Goal: Transaction & Acquisition: Purchase product/service

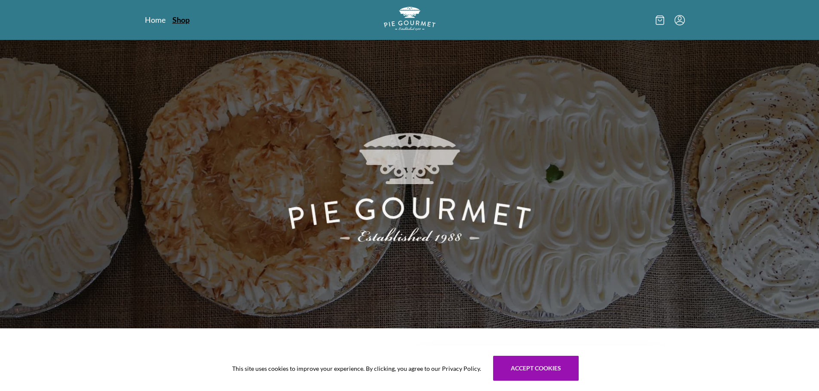
click at [183, 18] on link "Shop" at bounding box center [180, 20] width 17 height 10
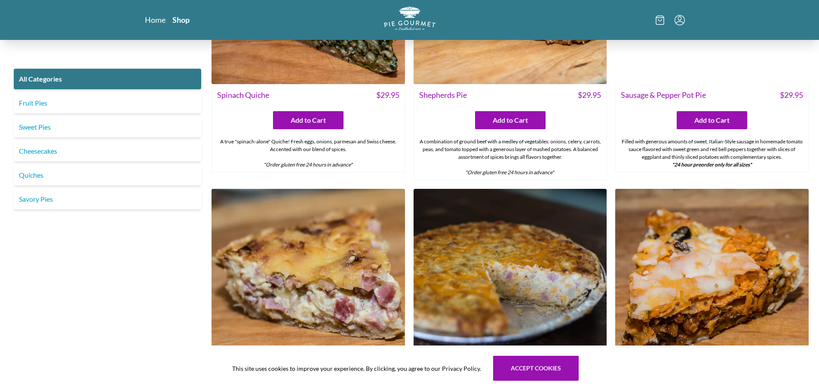
scroll to position [1031, 0]
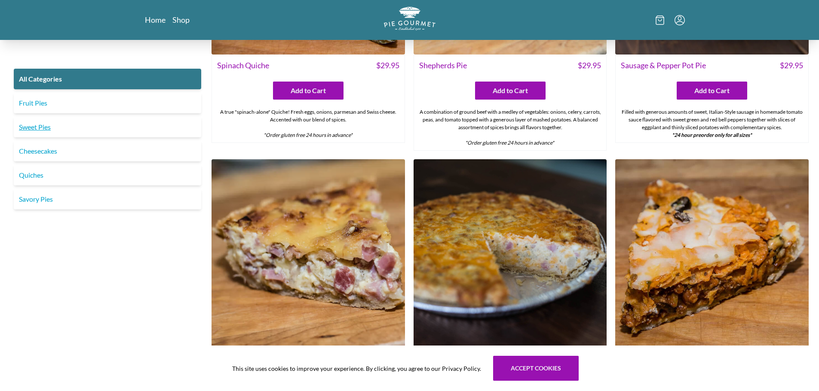
click at [98, 125] on link "Sweet Pies" at bounding box center [107, 127] width 187 height 21
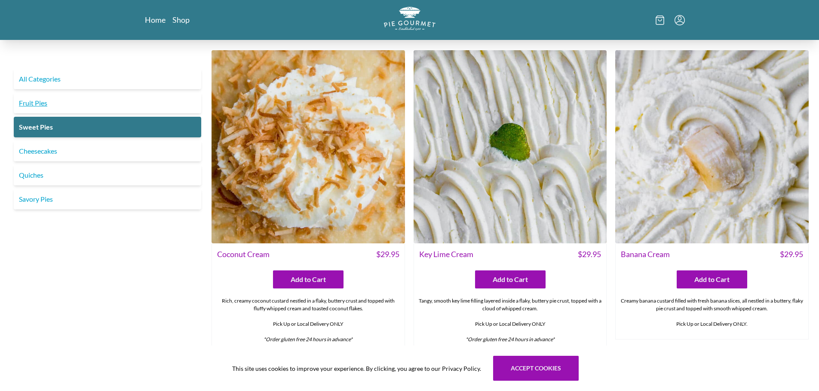
click at [95, 102] on link "Fruit Pies" at bounding box center [107, 103] width 187 height 21
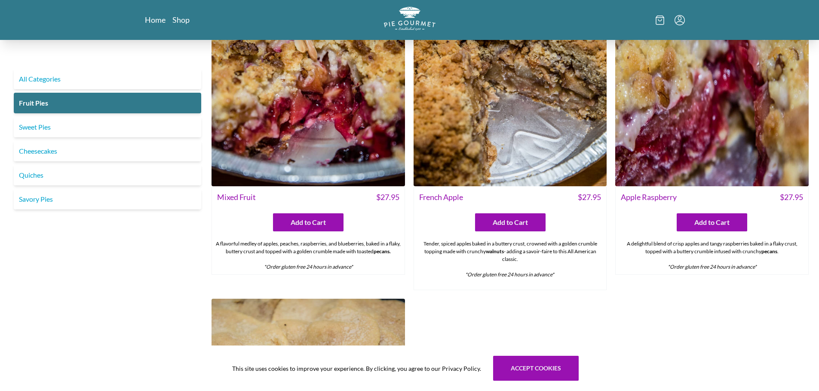
scroll to position [578, 0]
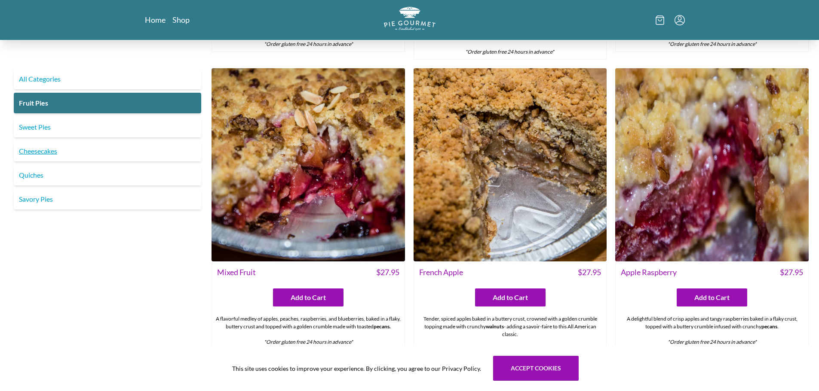
click at [140, 151] on link "Cheesecakes" at bounding box center [107, 151] width 187 height 21
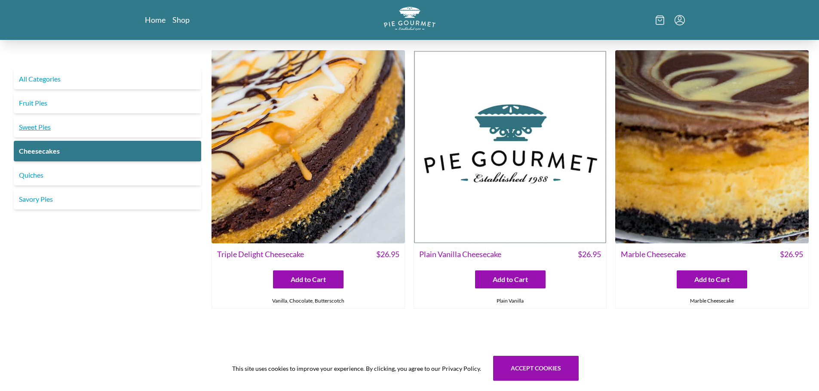
click at [129, 123] on link "Sweet Pies" at bounding box center [107, 127] width 187 height 21
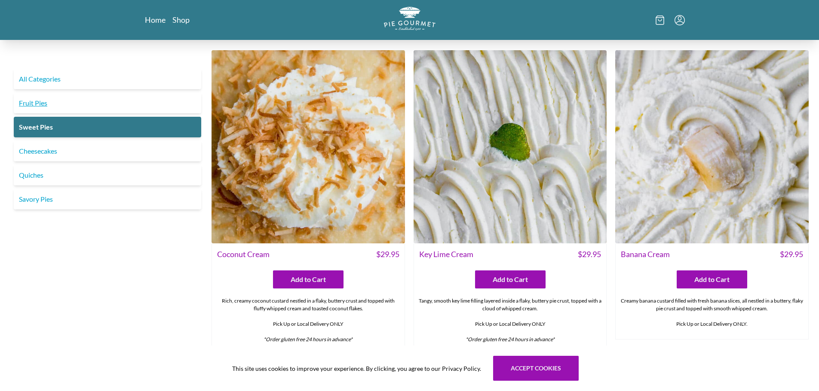
click at [82, 105] on link "Fruit Pies" at bounding box center [107, 103] width 187 height 21
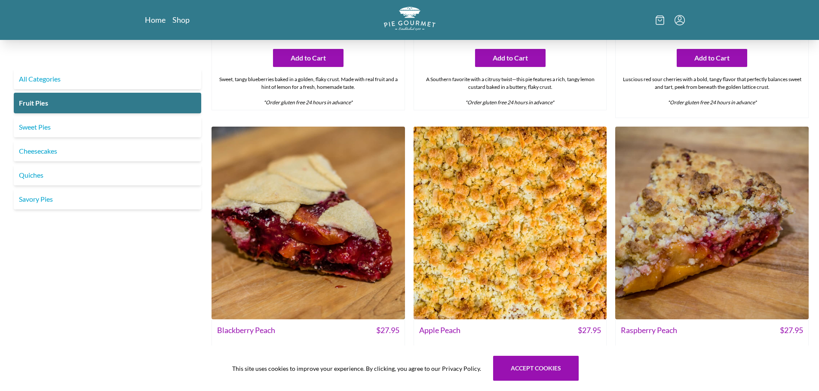
scroll to position [215, 0]
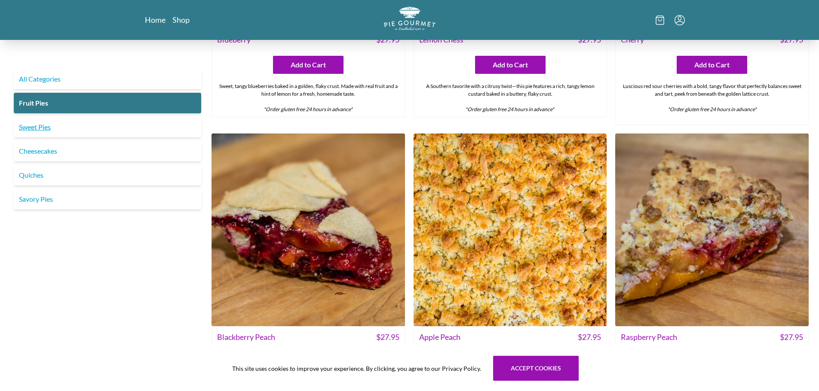
click at [41, 126] on link "Sweet Pies" at bounding box center [107, 127] width 187 height 21
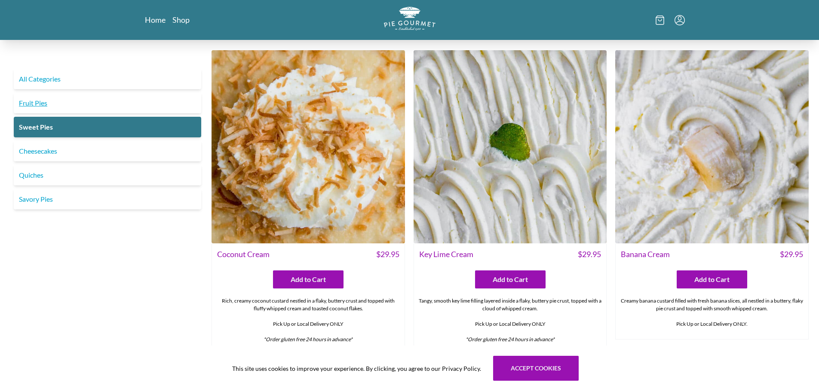
click at [27, 107] on link "Fruit Pies" at bounding box center [107, 103] width 187 height 21
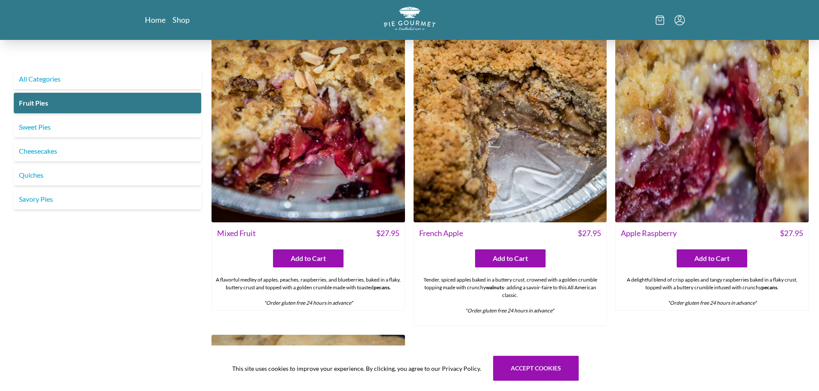
scroll to position [602, 0]
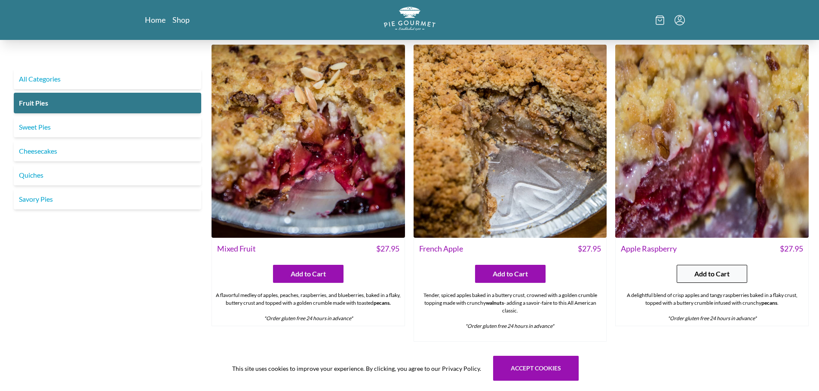
click at [692, 274] on button "Add to Cart" at bounding box center [711, 274] width 70 height 18
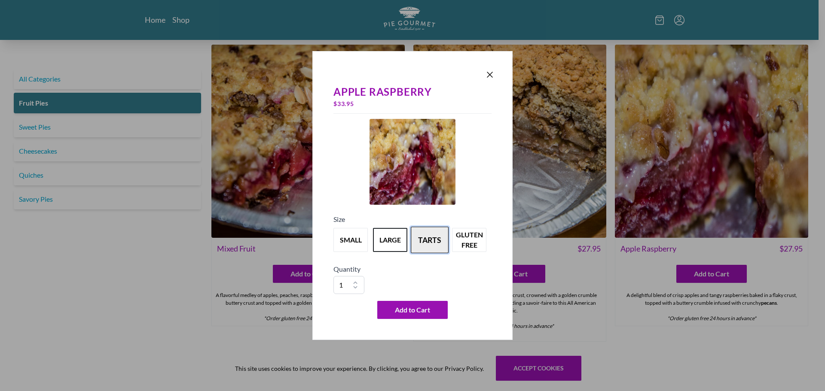
click at [439, 239] on button "tarts" at bounding box center [430, 240] width 38 height 27
click at [385, 240] on button "large" at bounding box center [390, 240] width 38 height 27
click at [403, 309] on span "Add to Cart" at bounding box center [412, 310] width 35 height 10
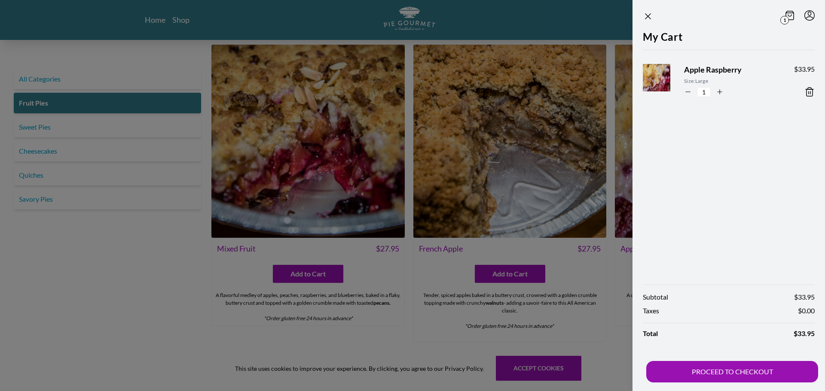
click at [79, 126] on div at bounding box center [412, 195] width 825 height 391
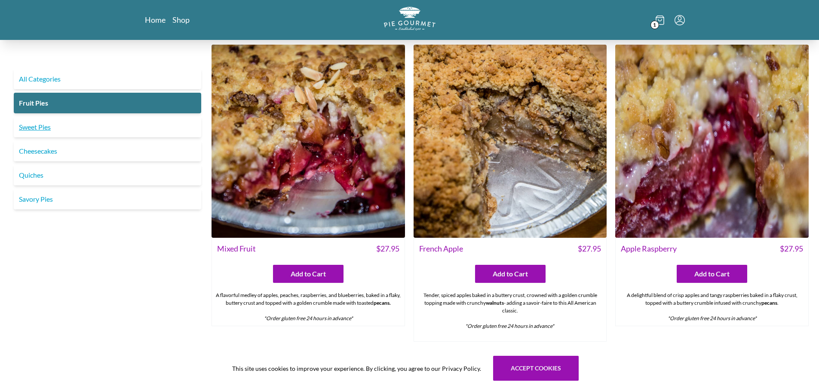
click at [34, 128] on link "Sweet Pies" at bounding box center [107, 127] width 187 height 21
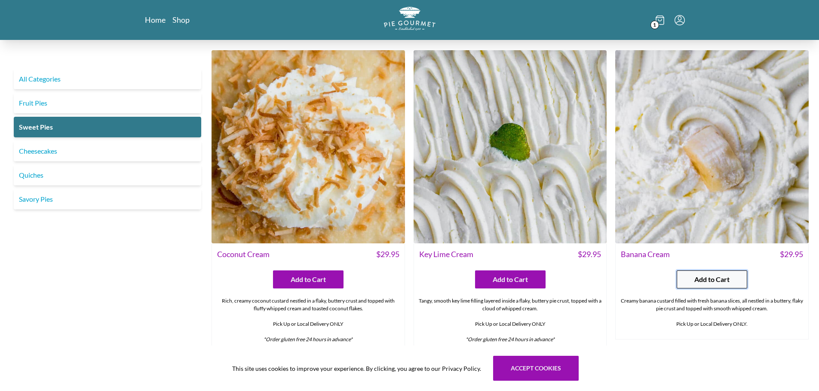
click at [711, 276] on span "Add to Cart" at bounding box center [711, 280] width 35 height 10
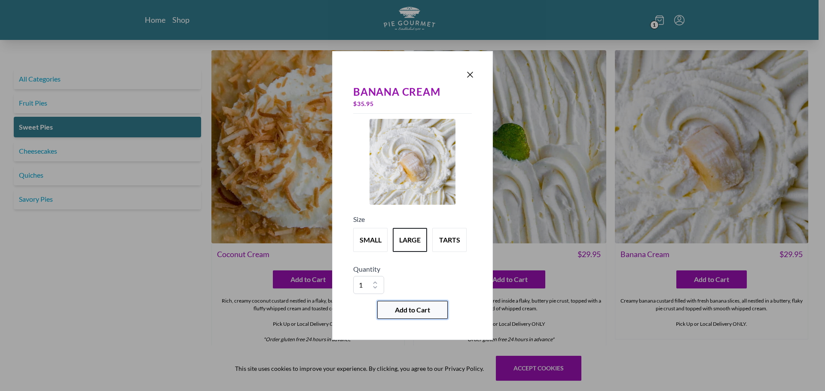
click at [417, 314] on span "Add to Cart" at bounding box center [412, 310] width 35 height 10
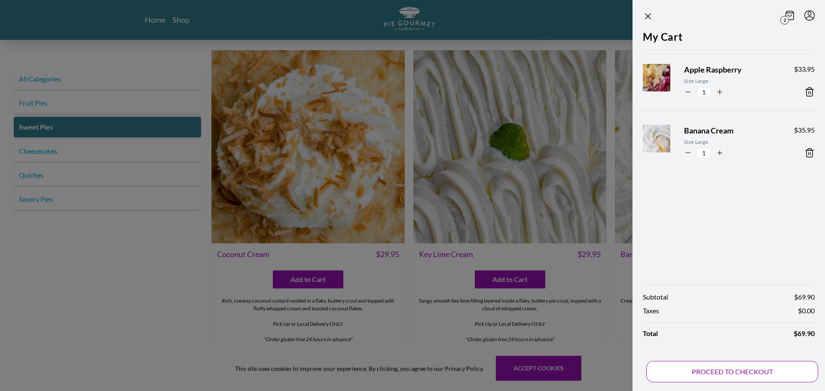
click at [729, 366] on button "PROCEED TO CHECKOUT" at bounding box center [732, 371] width 172 height 21
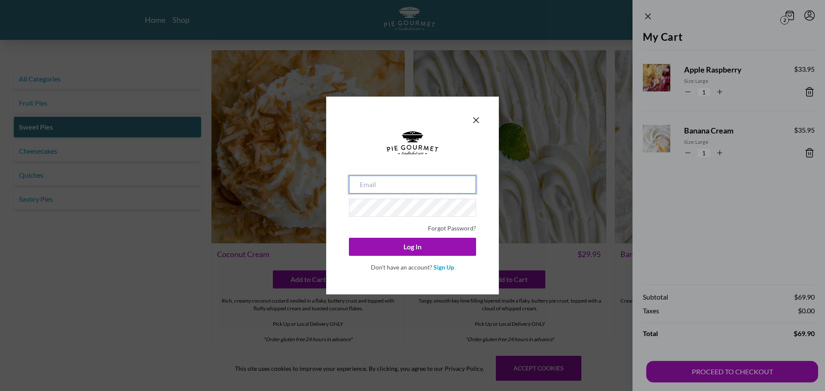
click at [370, 182] on input "email" at bounding box center [412, 185] width 127 height 18
click at [439, 265] on link "Sign Up" at bounding box center [444, 267] width 21 height 7
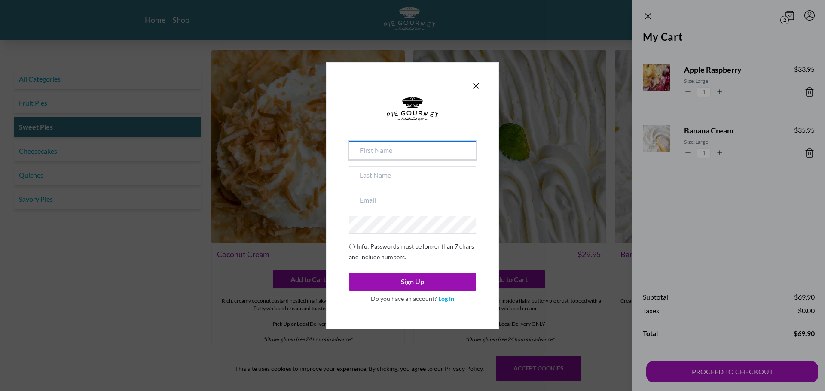
click at [371, 150] on input at bounding box center [412, 150] width 127 height 18
type input "[PERSON_NAME]"
type input "[EMAIL_ADDRESS][DOMAIN_NAME]"
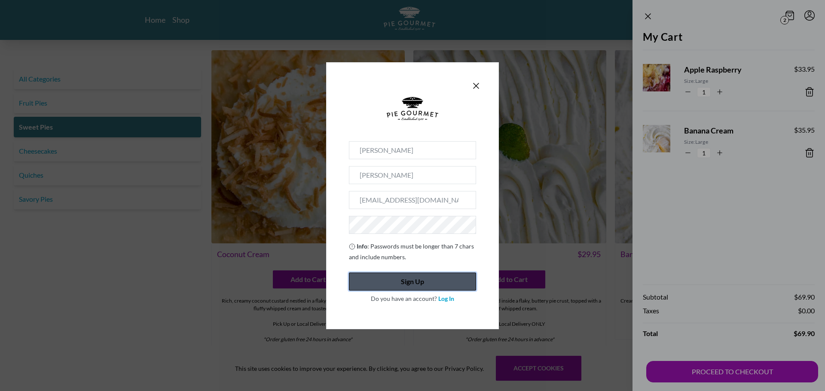
click at [428, 280] on button "Sign Up" at bounding box center [412, 282] width 127 height 18
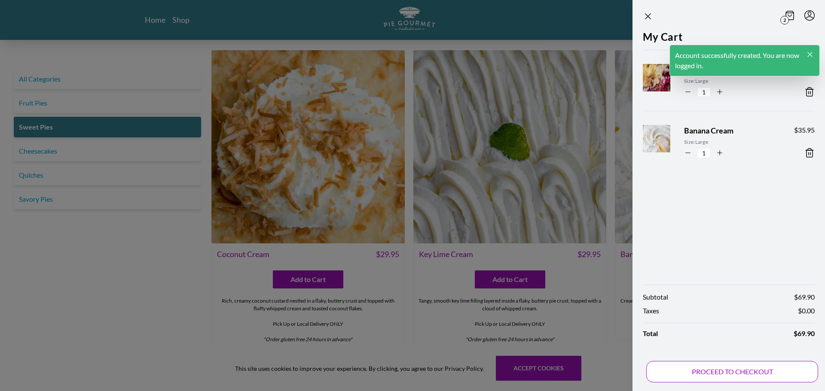
click at [669, 371] on button "PROCEED TO CHECKOUT" at bounding box center [732, 371] width 172 height 21
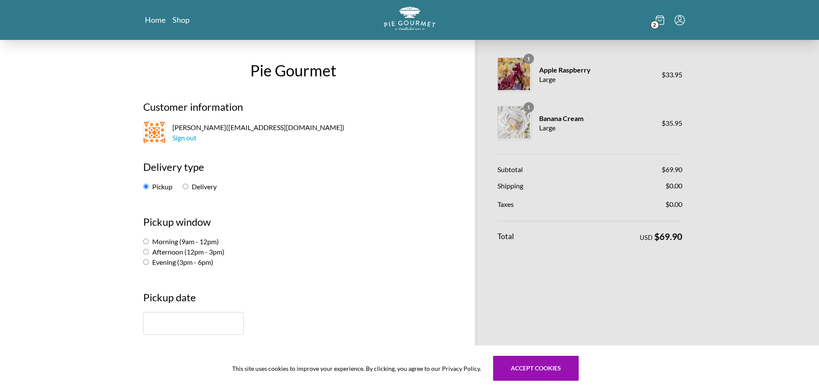
click at [144, 262] on input "Evening (3pm - 6pm)" at bounding box center [146, 263] width 6 height 6
radio input "true"
click at [186, 189] on input "Delivery" at bounding box center [186, 187] width 6 height 6
radio input "true"
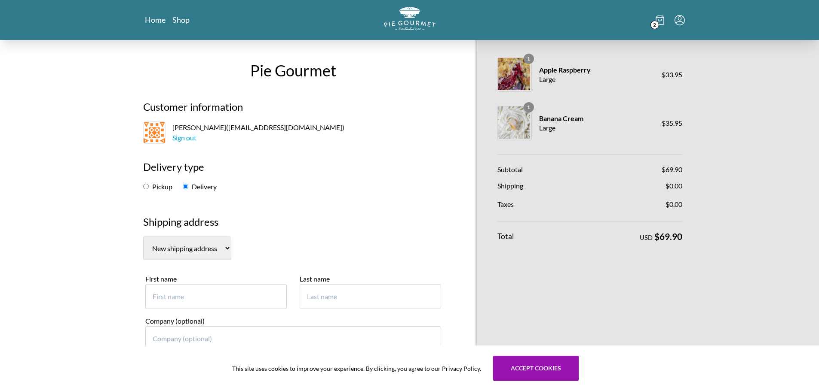
click at [146, 183] on label "Pickup" at bounding box center [157, 187] width 29 height 8
click at [146, 184] on input "Pickup" at bounding box center [146, 187] width 6 height 6
radio input "true"
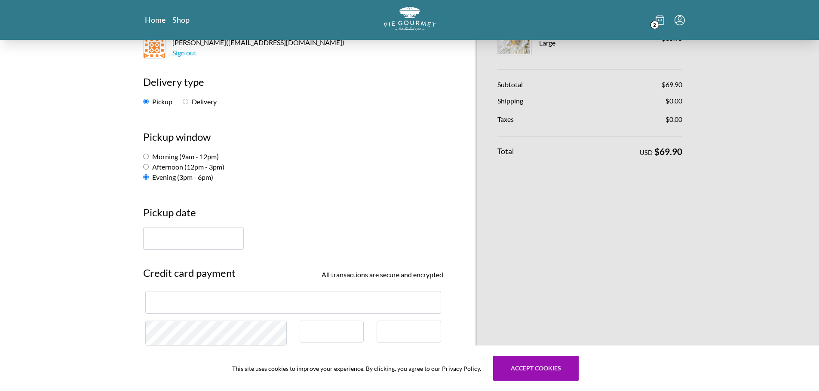
scroll to position [86, 0]
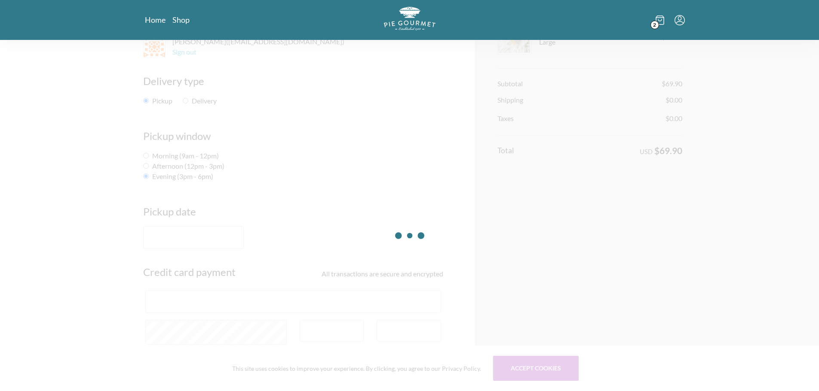
click at [181, 232] on input "text" at bounding box center [193, 237] width 101 height 23
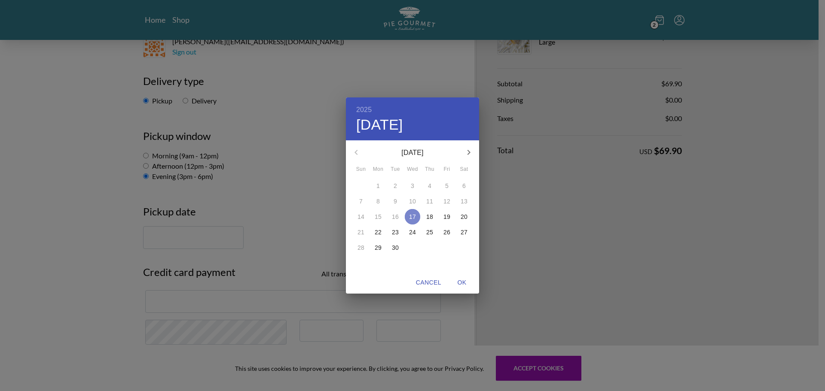
click at [412, 217] on p "17" at bounding box center [412, 217] width 7 height 9
click at [460, 285] on span "OK" at bounding box center [462, 283] width 21 height 11
type input "[DATE]"
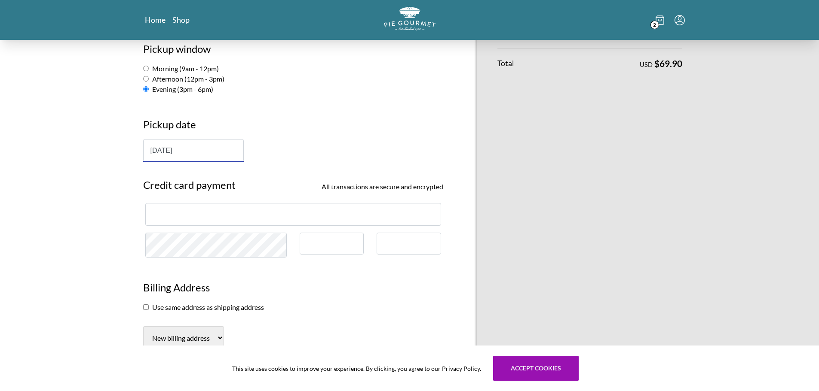
scroll to position [172, 0]
click at [209, 209] on div at bounding box center [293, 215] width 296 height 23
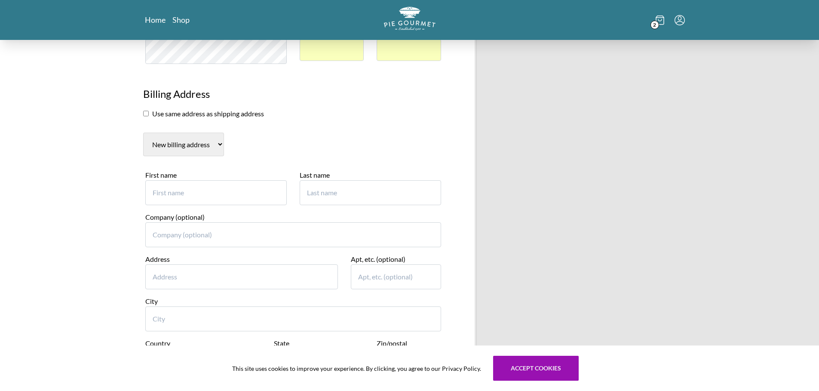
scroll to position [387, 0]
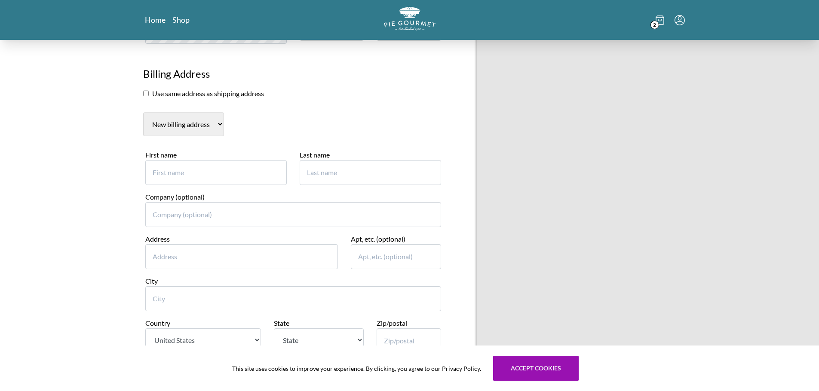
click at [189, 174] on input "First name" at bounding box center [215, 172] width 141 height 25
type input "[PERSON_NAME]"
type input "3"
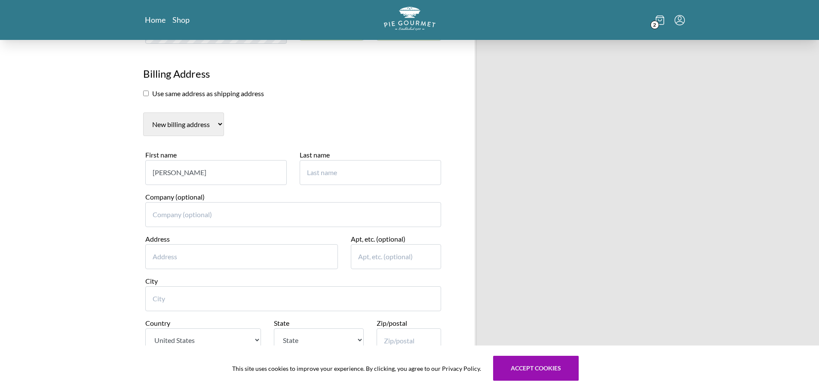
type input "[PERSON_NAME]"
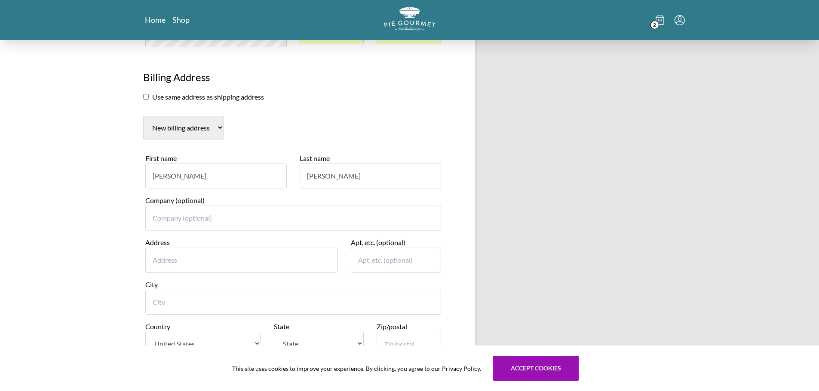
click at [193, 262] on input "Address" at bounding box center [241, 260] width 193 height 25
type input "[STREET_ADDRESS][PERSON_NAME]"
type input "[PERSON_NAME]"
select select "VA"
type input "20171"
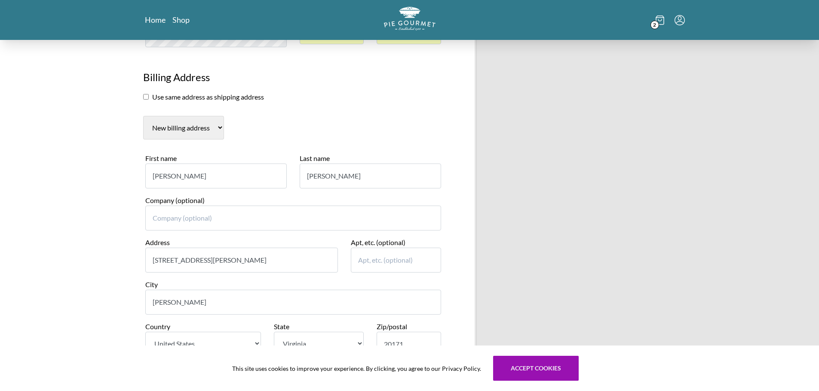
type input "5026814140"
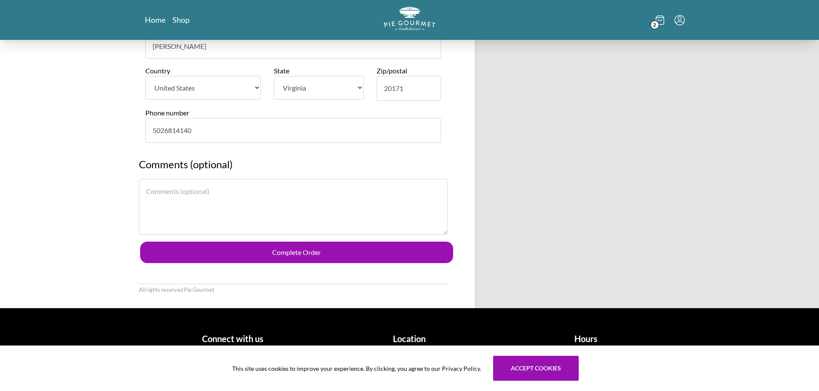
scroll to position [645, 0]
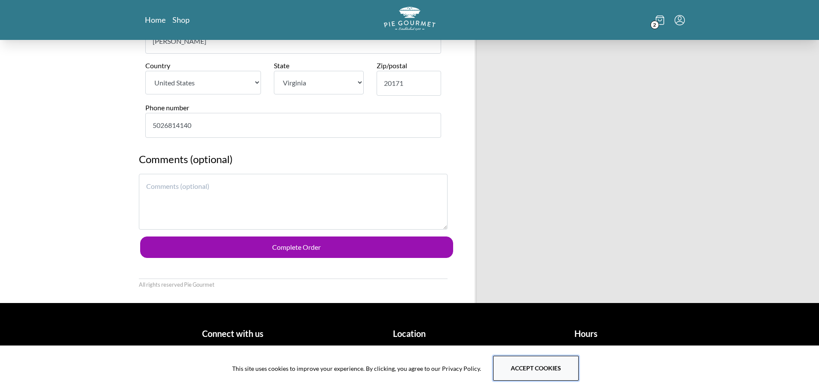
click at [518, 373] on button "Accept cookies" at bounding box center [536, 368] width 86 height 25
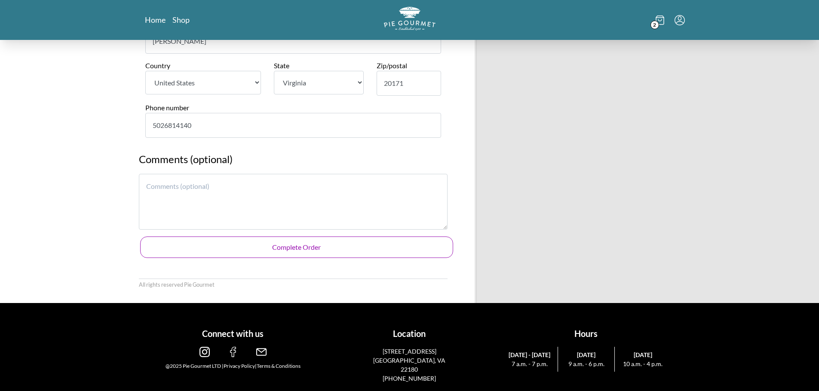
click at [395, 241] on button "Complete Order" at bounding box center [296, 247] width 313 height 21
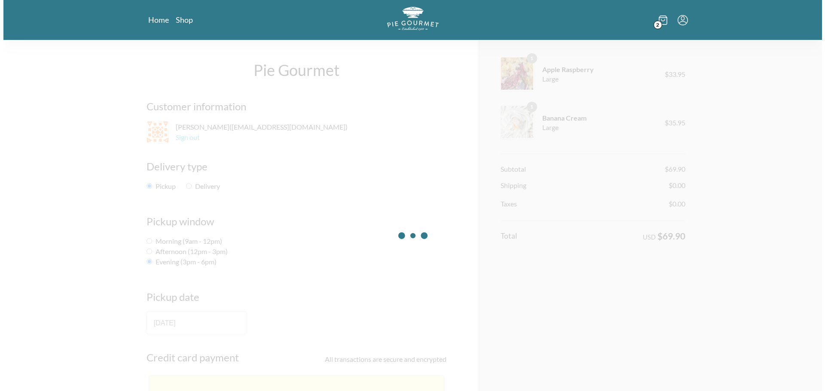
scroll to position [0, 0]
